Goal: Information Seeking & Learning: Learn about a topic

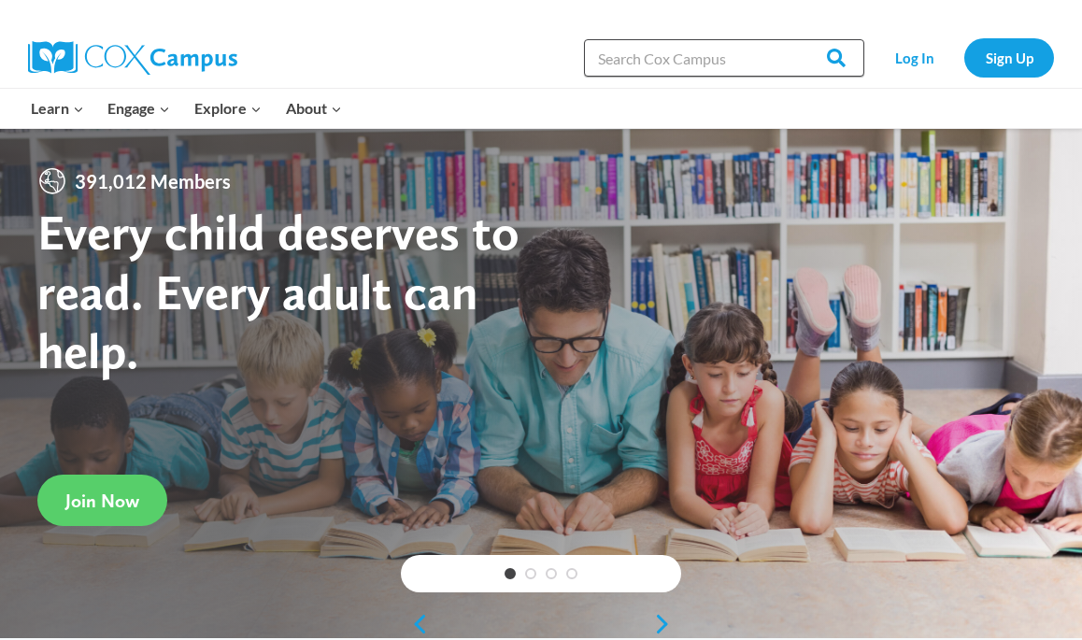
click at [642, 71] on input "Search in https://coxcampus.org/" at bounding box center [724, 57] width 280 height 37
type input "comprehension"
click at [792, 39] on input "Search" at bounding box center [828, 57] width 73 height 37
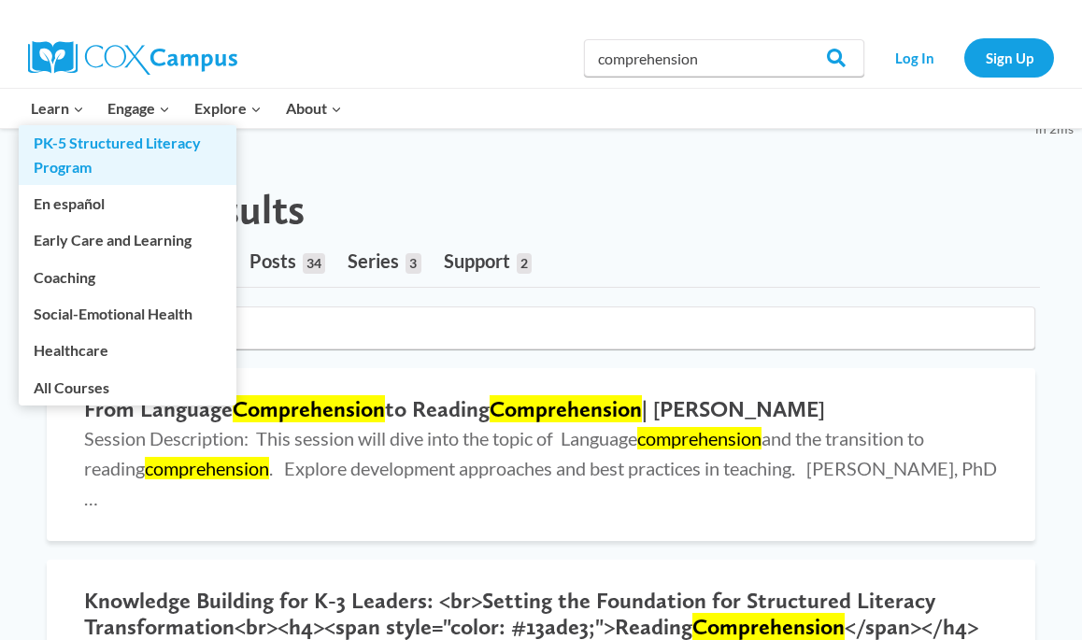
click at [63, 141] on link "PK-5 Structured Literacy Program" at bounding box center [128, 155] width 218 height 60
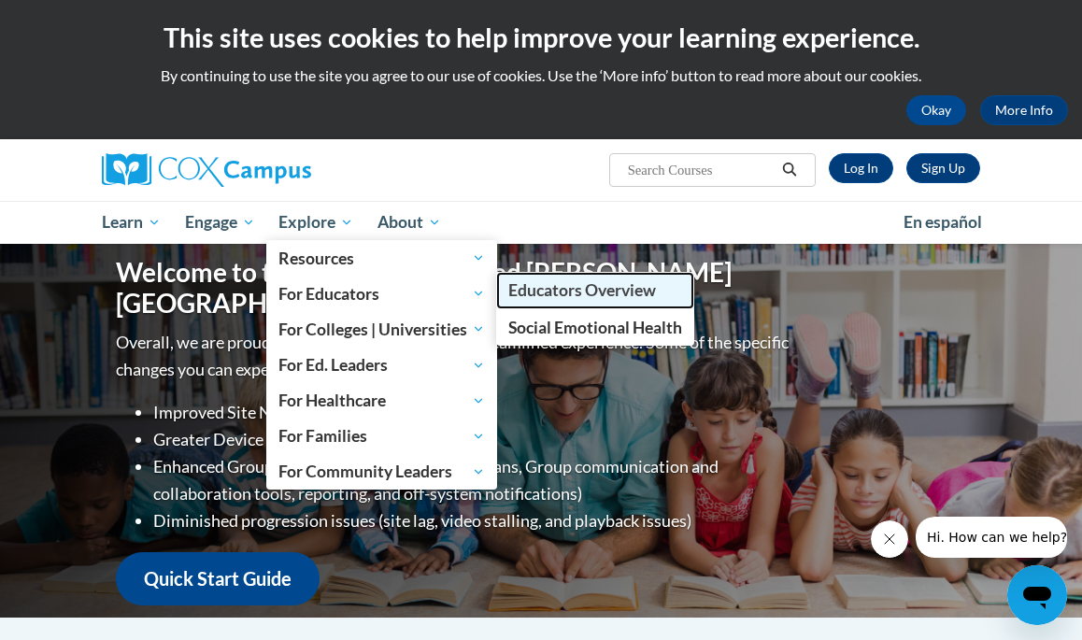
click at [594, 294] on span "Educators Overview" at bounding box center [583, 290] width 148 height 20
